Goal: Obtain resource: Download file/media

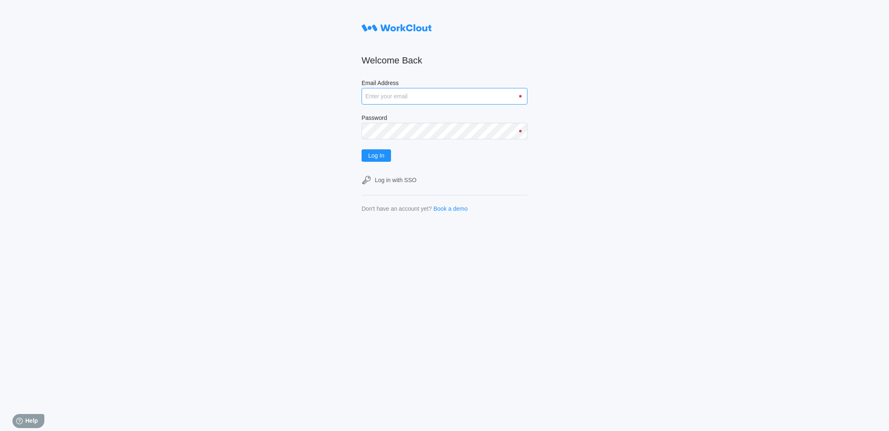
click at [377, 98] on input "Email Address" at bounding box center [445, 96] width 166 height 17
type input "[EMAIL_ADDRESS][DOMAIN_NAME]"
click at [362, 149] on button "Log In" at bounding box center [376, 155] width 29 height 12
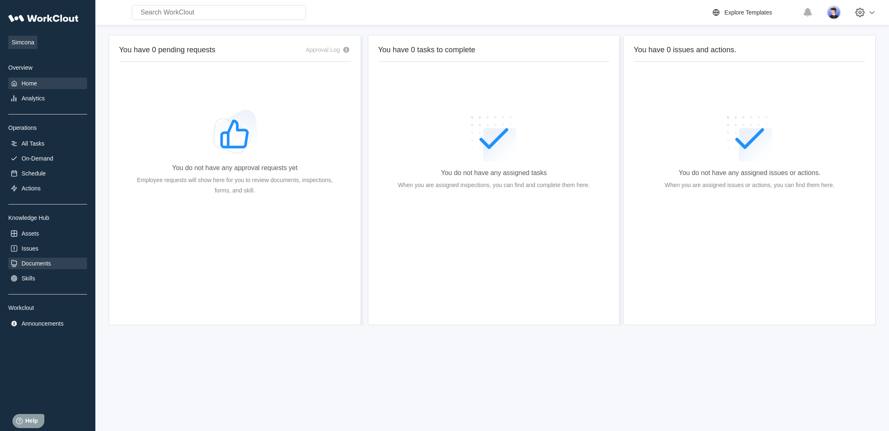
click at [36, 261] on div "Documents" at bounding box center [47, 264] width 79 height 12
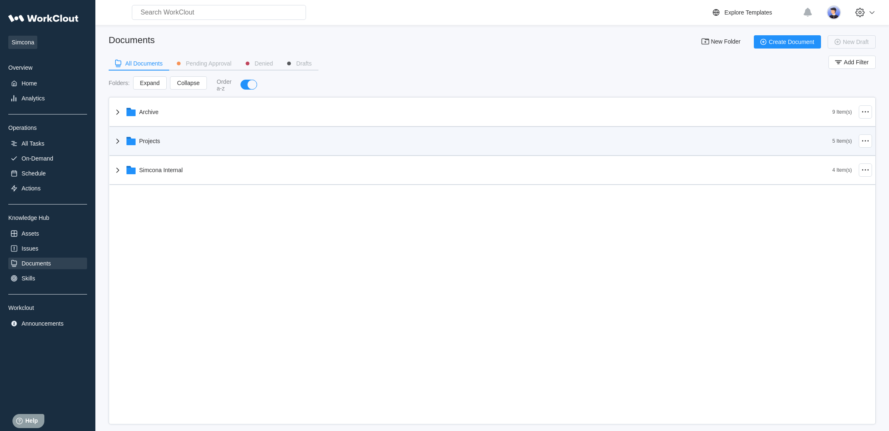
click at [156, 140] on div "Projects" at bounding box center [149, 141] width 21 height 7
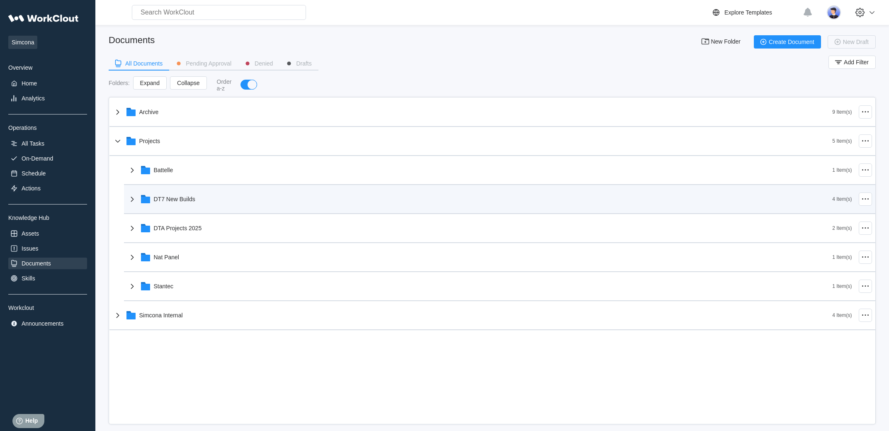
click at [173, 199] on div "DT7 New Builds" at bounding box center [174, 199] width 41 height 7
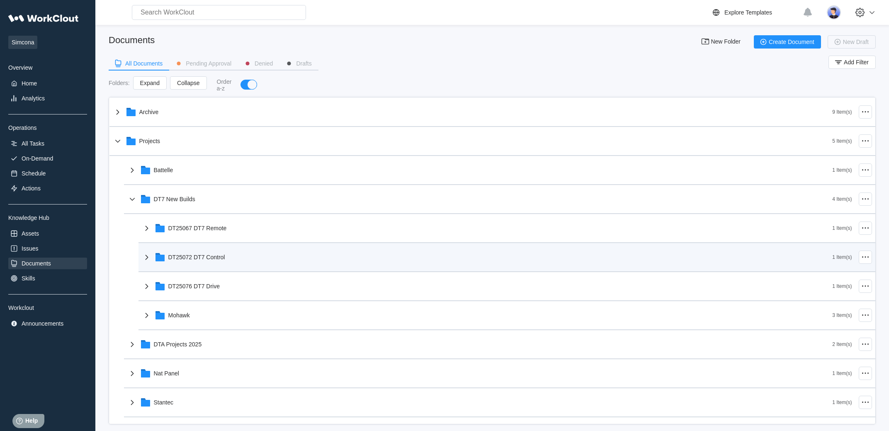
click at [184, 262] on div "DT25072 DT7 Control" at bounding box center [487, 257] width 691 height 22
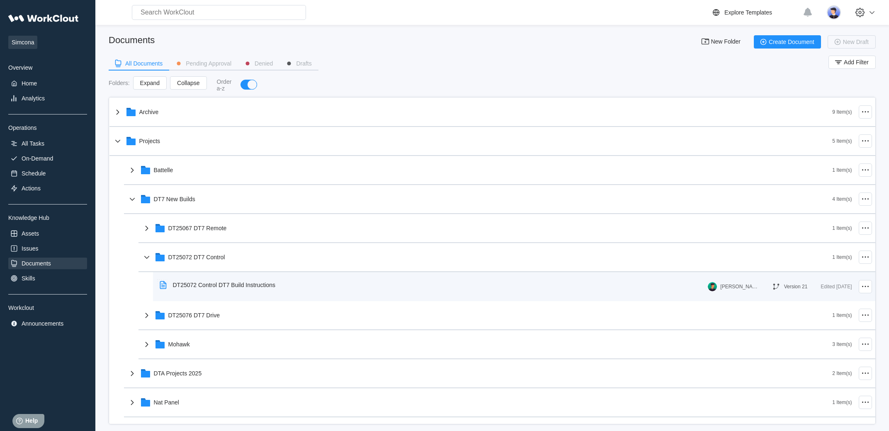
click at [188, 285] on div "DT25072 Control DT7 Build Instructions" at bounding box center [224, 285] width 102 height 7
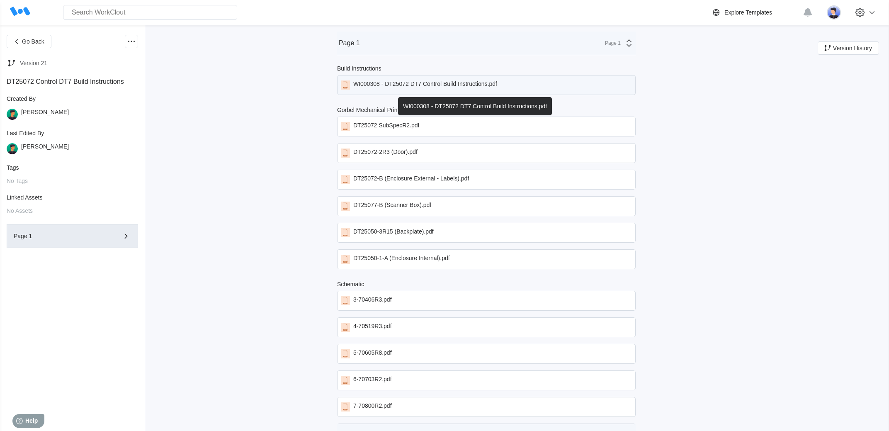
click at [398, 80] on div "WI000308 - DT25072 DT7 Control Build Instructions.pdf" at bounding box center [486, 85] width 299 height 20
